Goal: Task Accomplishment & Management: Manage account settings

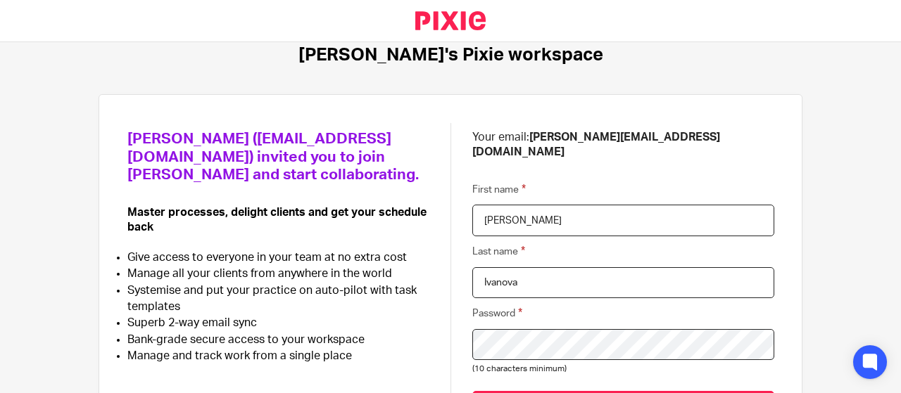
scroll to position [70, 0]
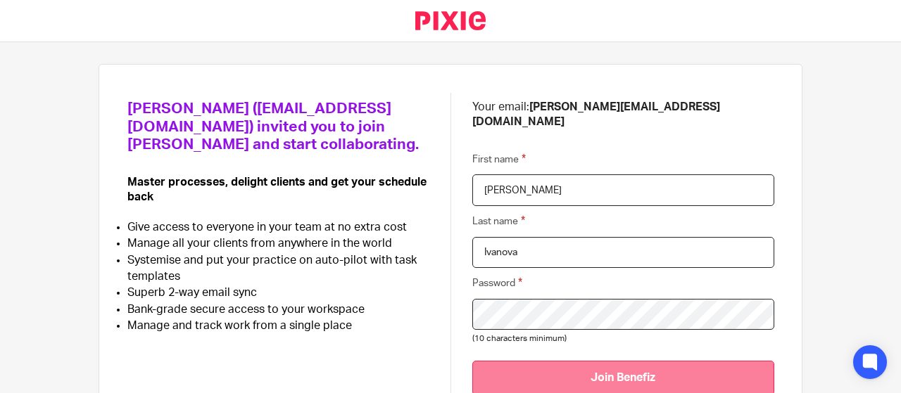
click at [618, 369] on input "Join Benefiz" at bounding box center [623, 378] width 302 height 34
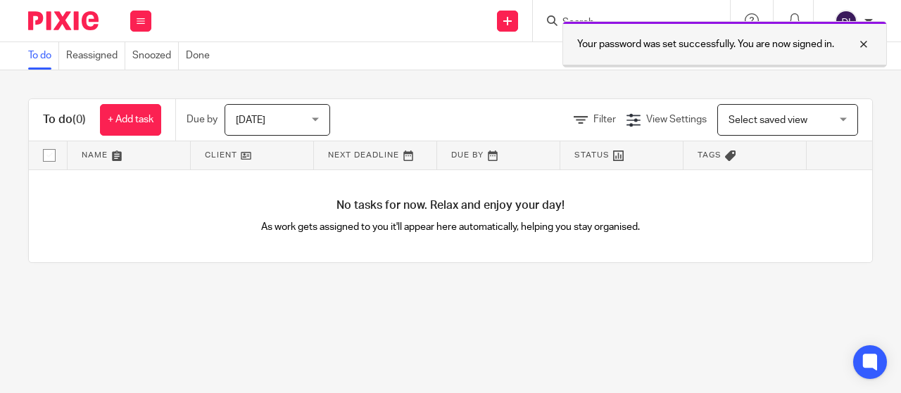
click at [860, 43] on div at bounding box center [853, 44] width 38 height 17
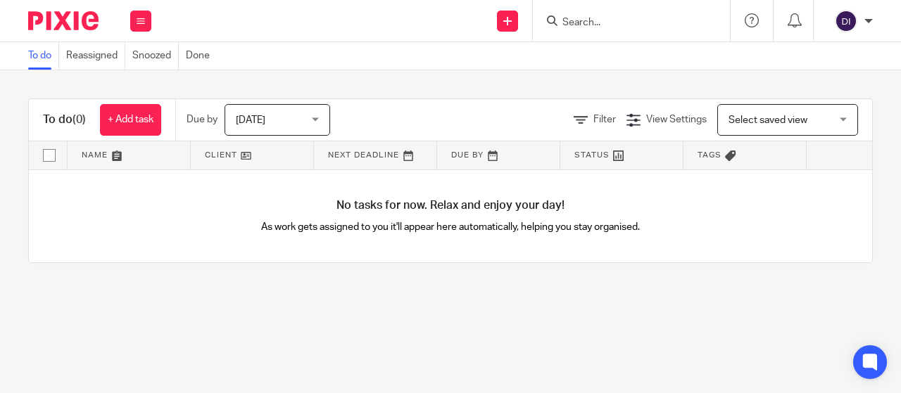
click at [858, 23] on div "Dasha Ivanova" at bounding box center [849, 21] width 45 height 23
click at [567, 71] on div "To do (0) + Add task Due by Today Today Today Tomorrow This week Next week This…" at bounding box center [450, 180] width 901 height 221
click at [152, 18] on div "Work Email Clients Team Reports Settings" at bounding box center [140, 21] width 49 height 42
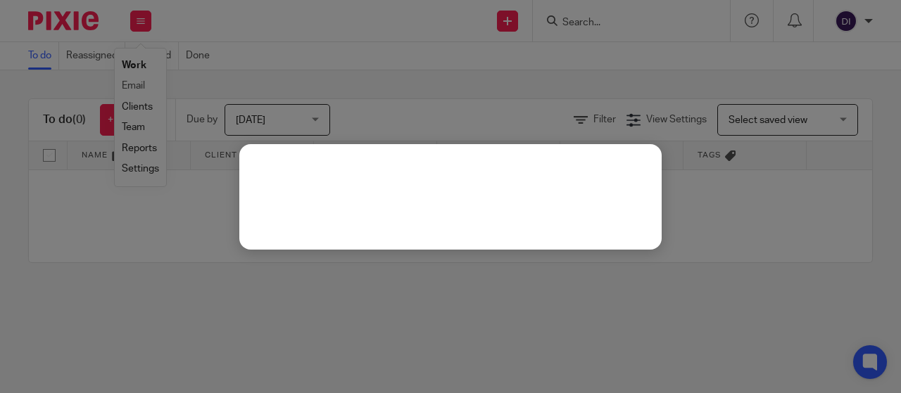
click at [145, 107] on div at bounding box center [450, 196] width 901 height 393
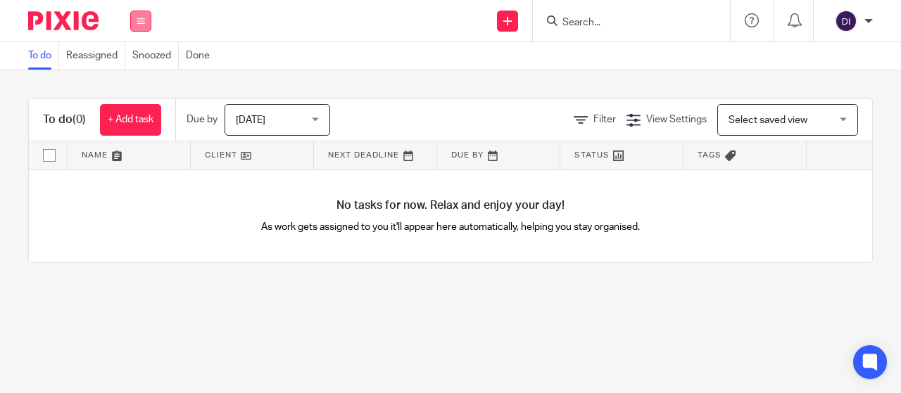
click at [151, 23] on button at bounding box center [140, 21] width 21 height 21
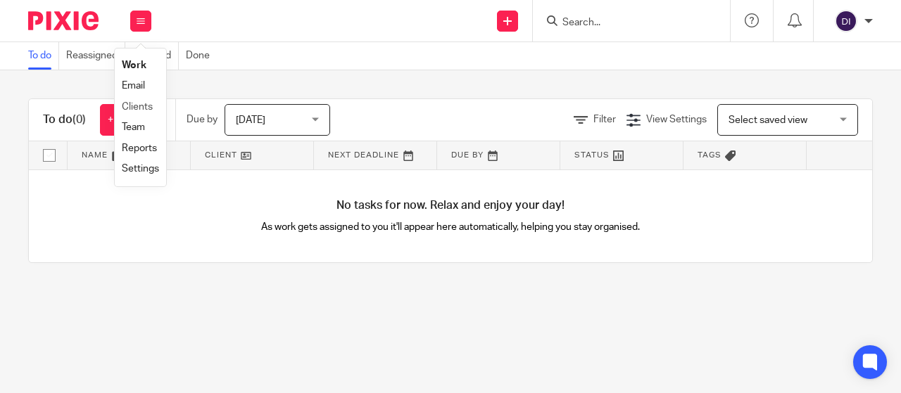
click at [139, 101] on li "Clients" at bounding box center [140, 107] width 37 height 20
click at [124, 101] on li "Clients" at bounding box center [140, 107] width 37 height 20
click at [130, 106] on link "Clients" at bounding box center [137, 107] width 31 height 10
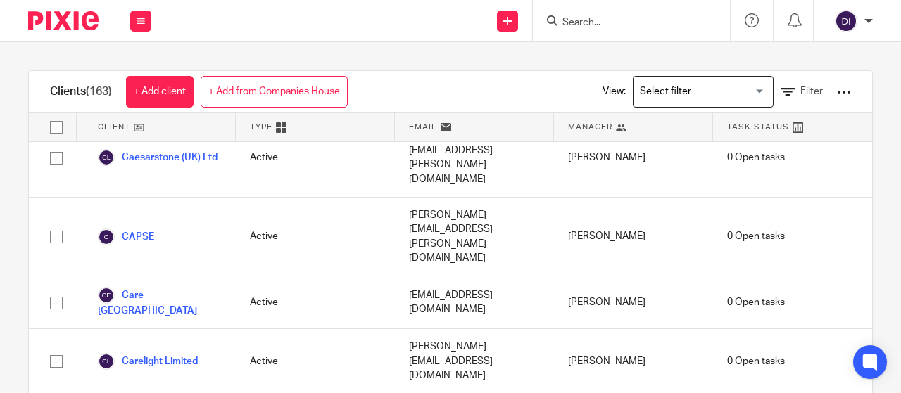
scroll to position [1829, 0]
